Goal: Find specific page/section: Find specific page/section

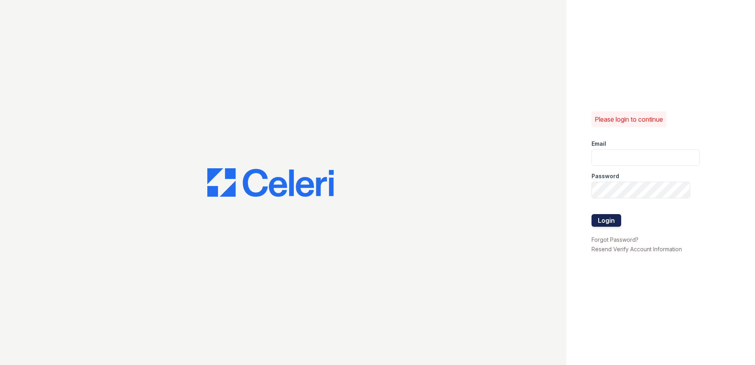
type input "[DOMAIN_NAME][EMAIL_ADDRESS][DOMAIN_NAME]"
click at [604, 217] on button "Login" at bounding box center [607, 220] width 30 height 13
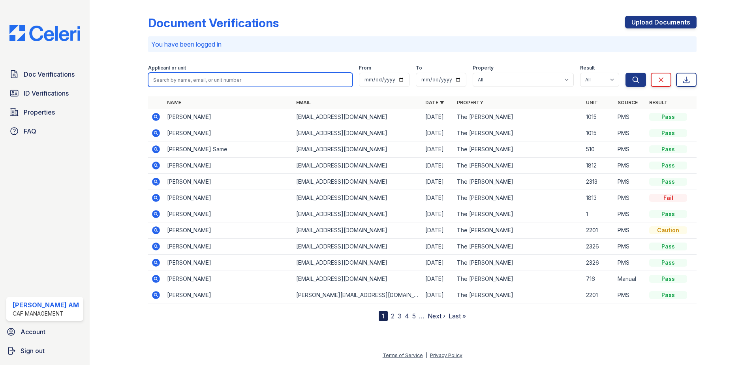
click at [183, 82] on input "search" at bounding box center [250, 80] width 205 height 14
type input "early"
click at [626, 73] on button "Search" at bounding box center [636, 80] width 21 height 14
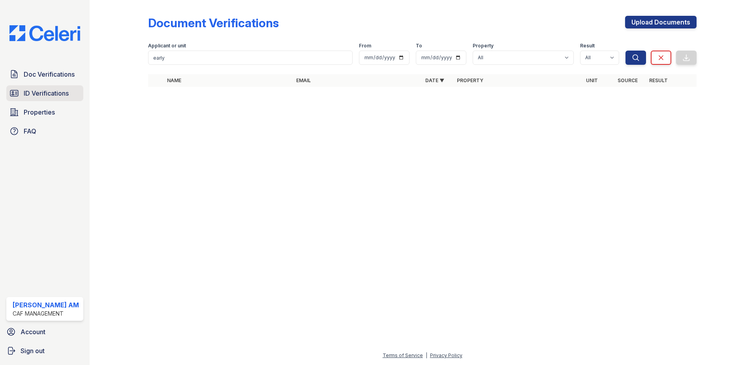
click at [38, 93] on span "ID Verifications" at bounding box center [46, 92] width 45 height 9
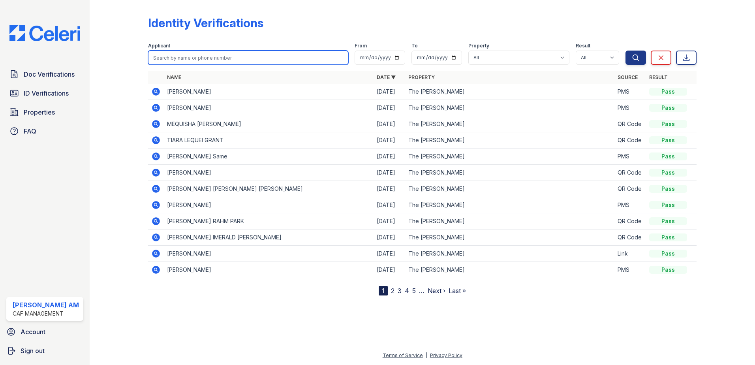
click at [198, 57] on input "search" at bounding box center [248, 58] width 200 height 14
type input "early"
click at [626, 51] on button "Search" at bounding box center [636, 58] width 21 height 14
